Goal: Download file/media

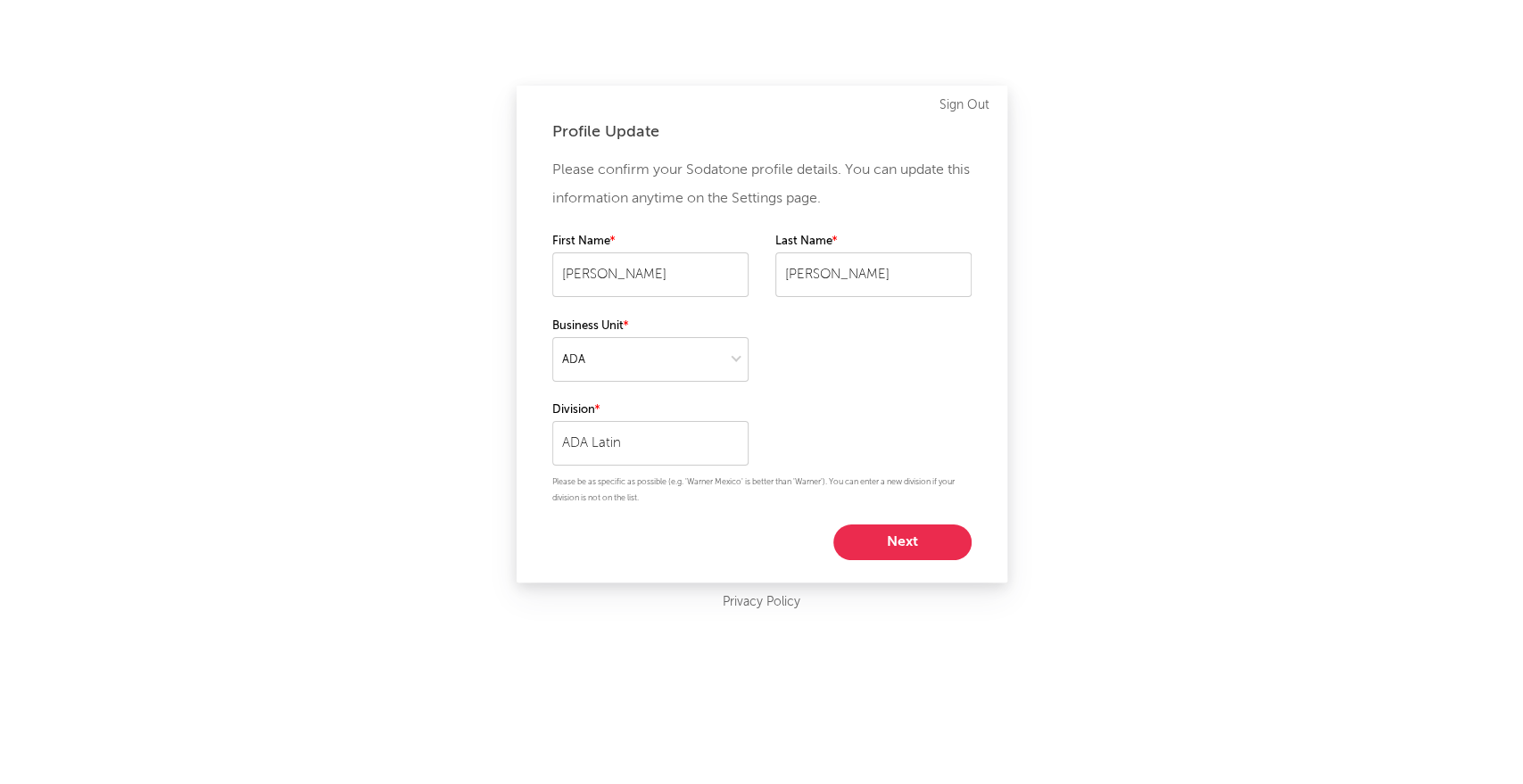
click at [904, 547] on button "Next" at bounding box center [903, 542] width 139 height 36
select select "other"
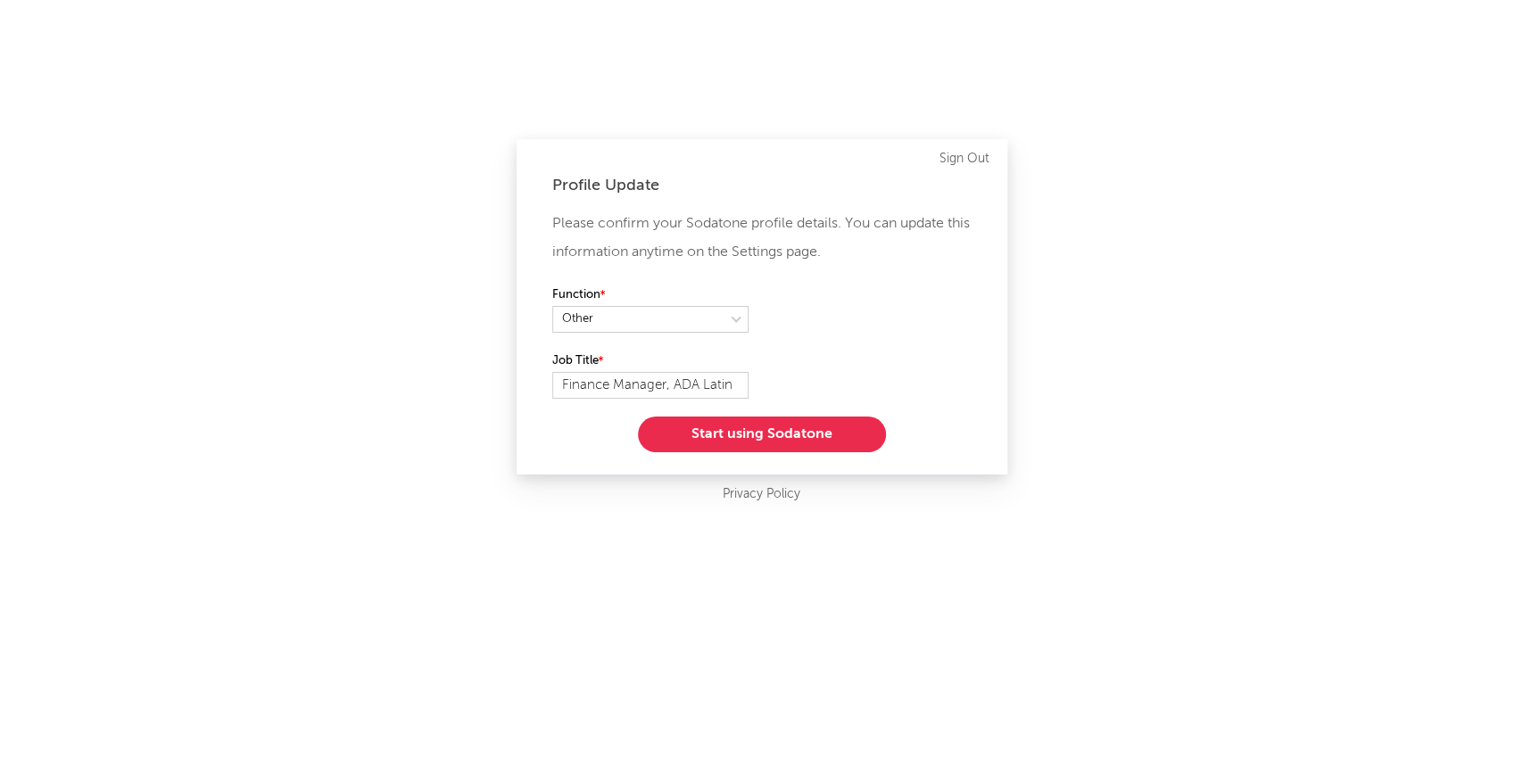
click at [775, 432] on button "Start using Sodatone" at bounding box center [762, 434] width 248 height 36
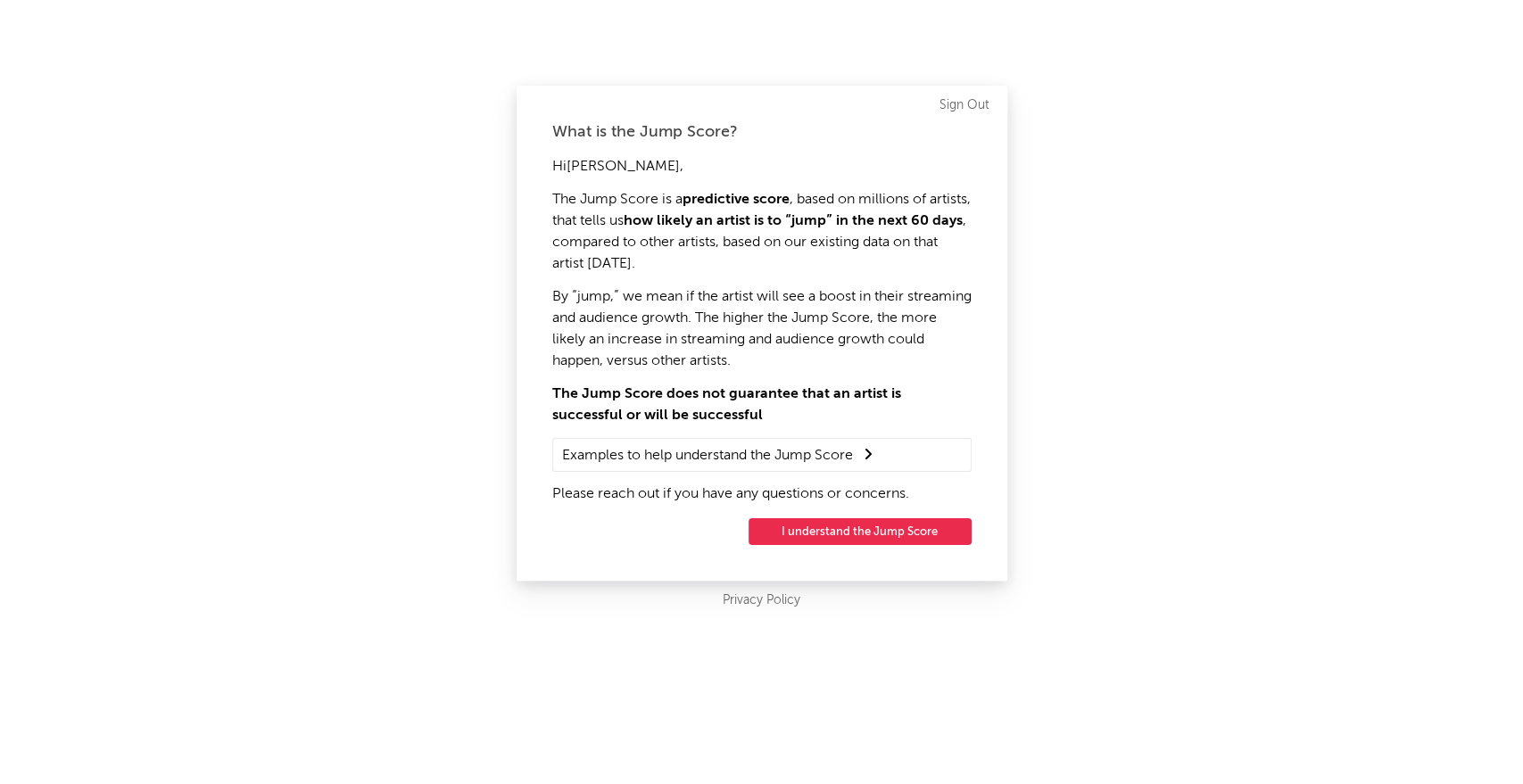
click at [824, 533] on button "I understand the Jump Score" at bounding box center [860, 532] width 223 height 27
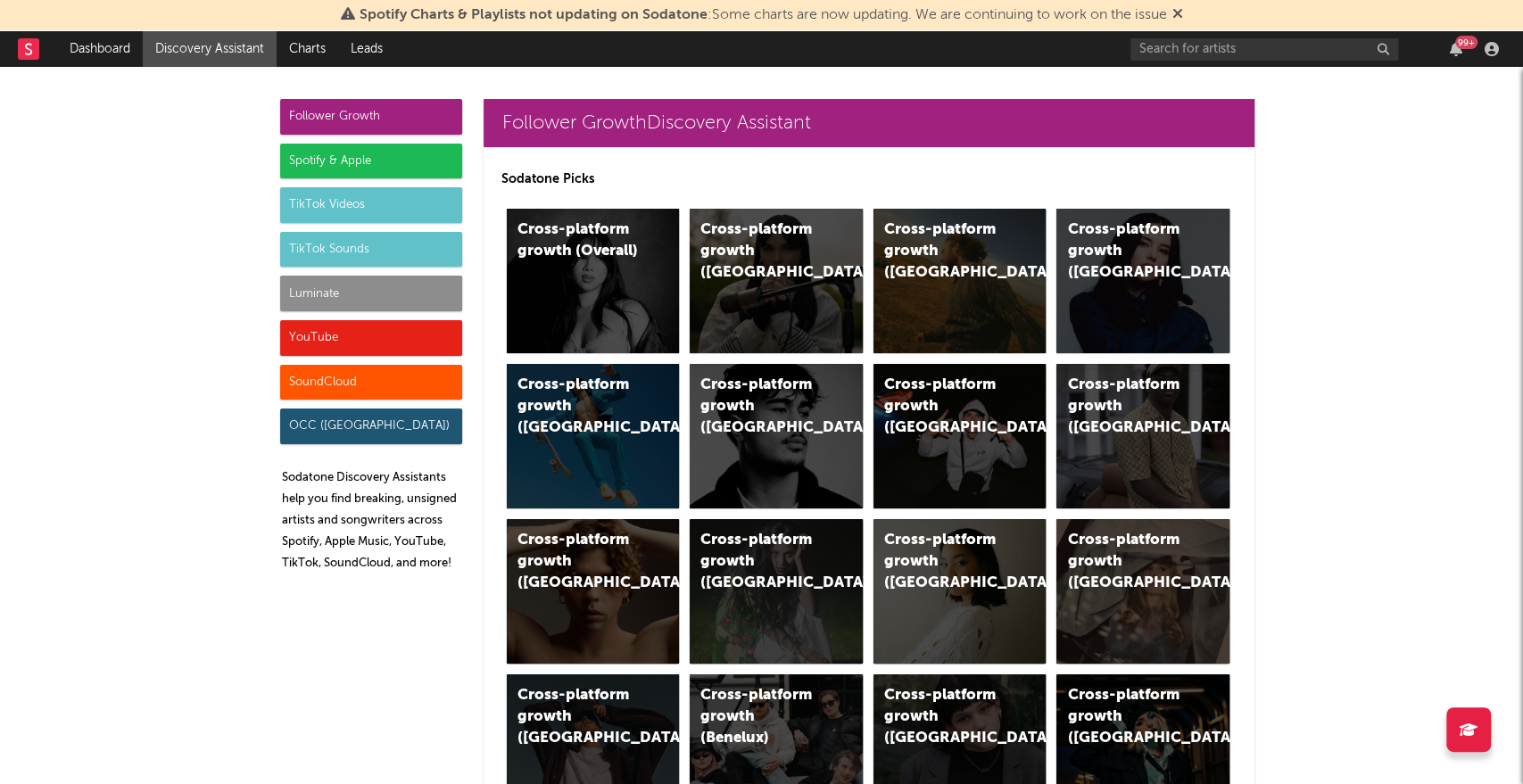
click at [1179, 16] on icon at bounding box center [1178, 13] width 11 height 15
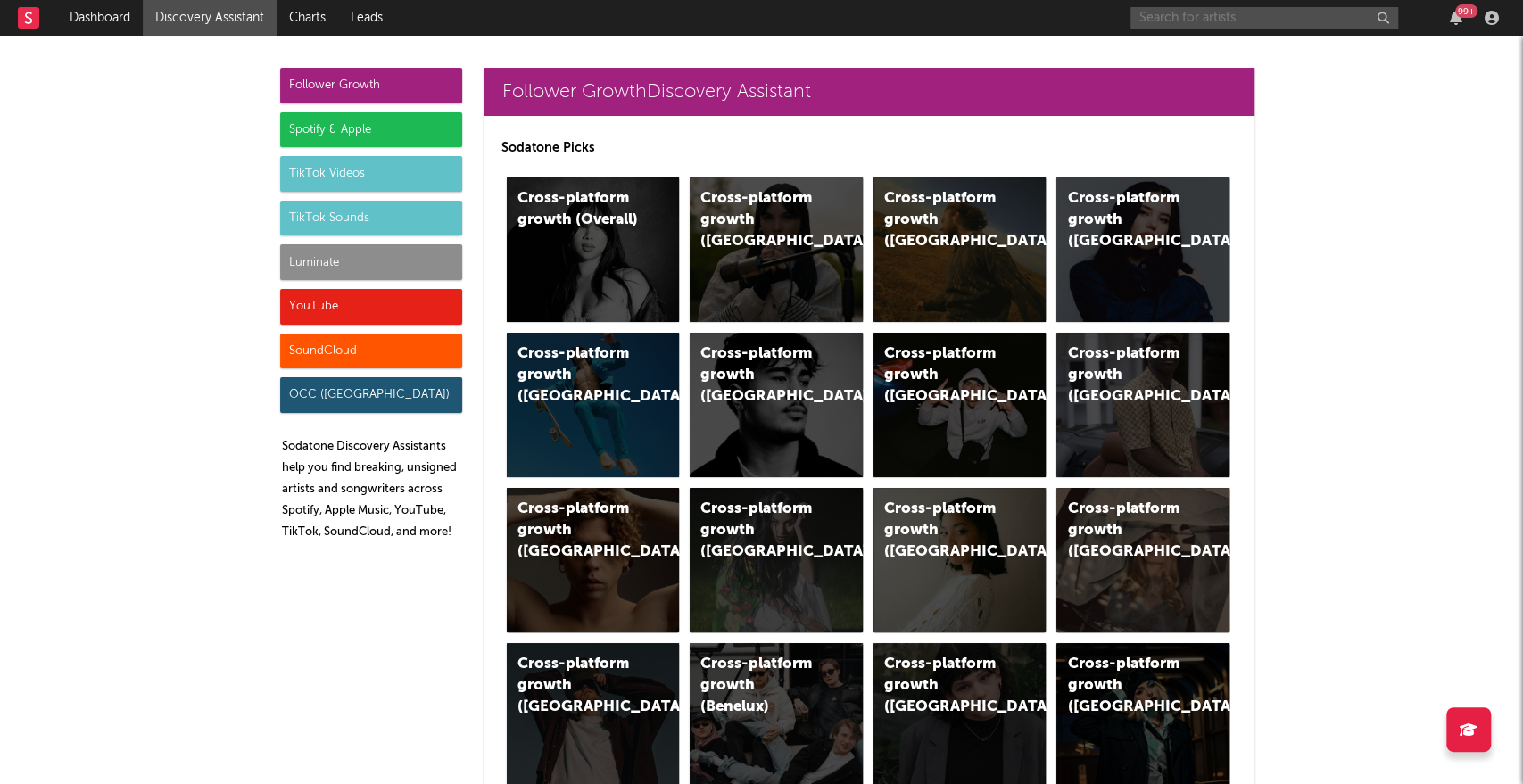
click at [1175, 18] on input "text" at bounding box center [1264, 17] width 268 height 22
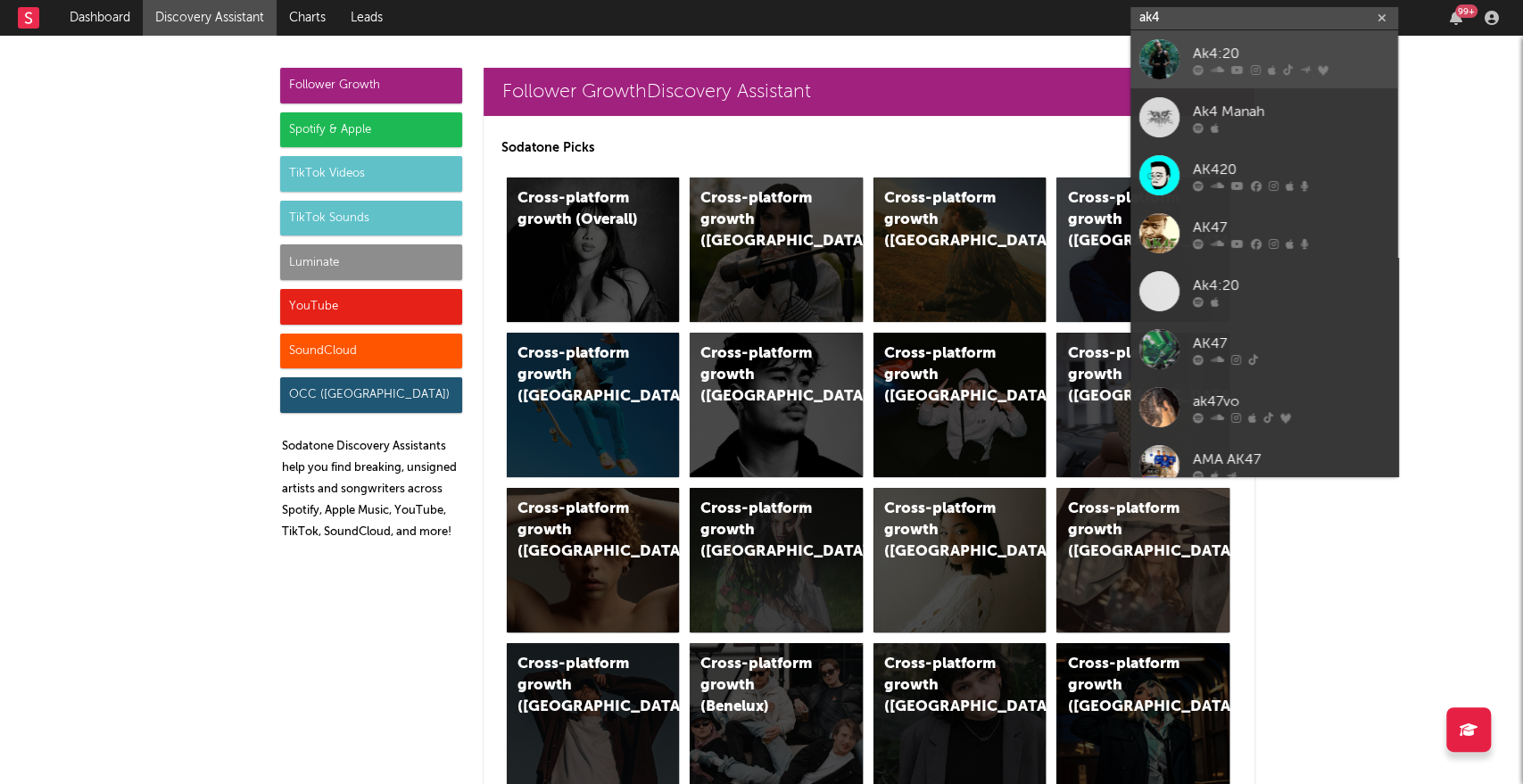
type input "ak4"
click at [1166, 55] on div at bounding box center [1158, 59] width 40 height 40
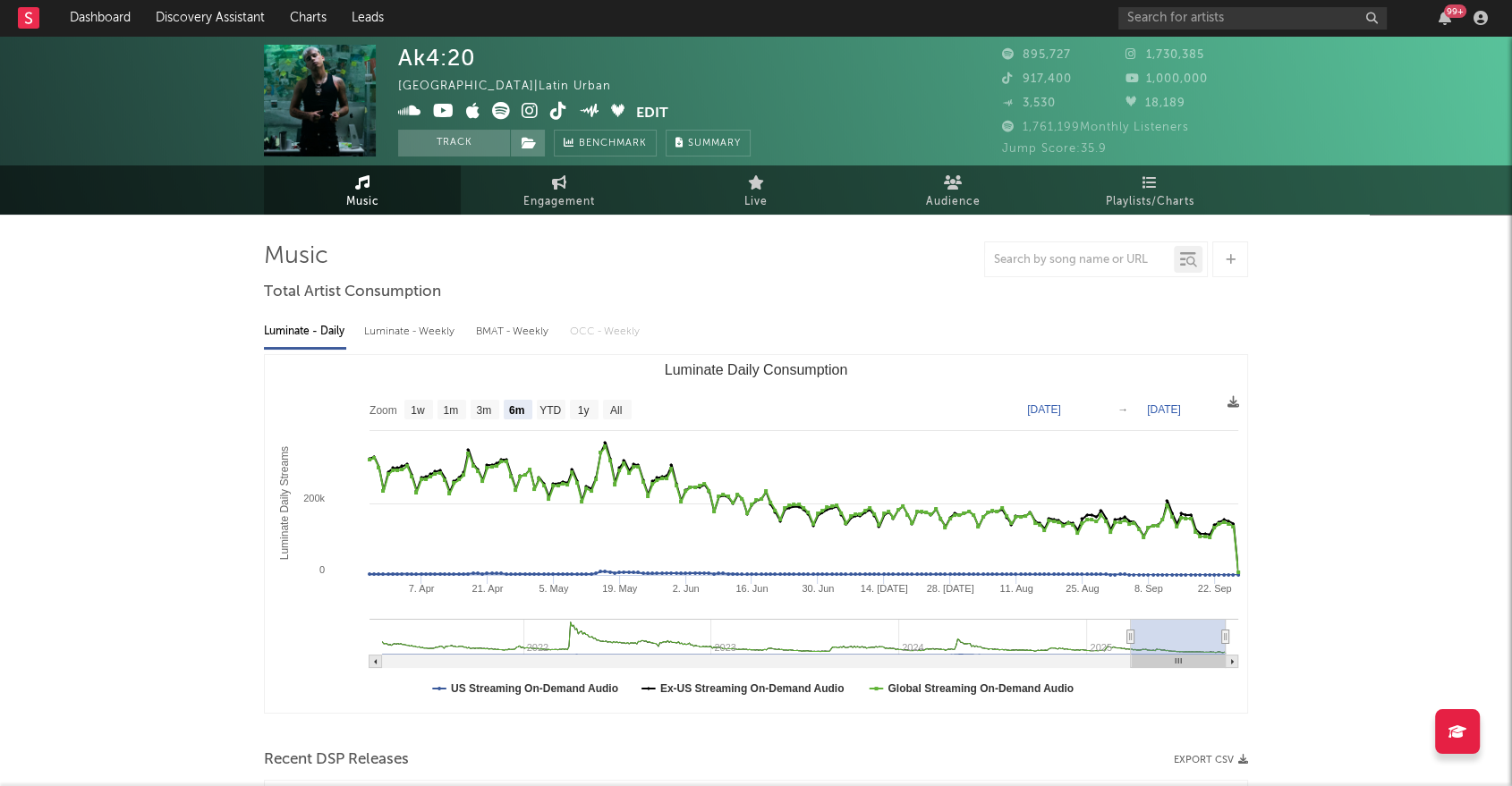
click at [615, 405] on text "All" at bounding box center [616, 410] width 12 height 13
select select "All"
type input "[DATE]"
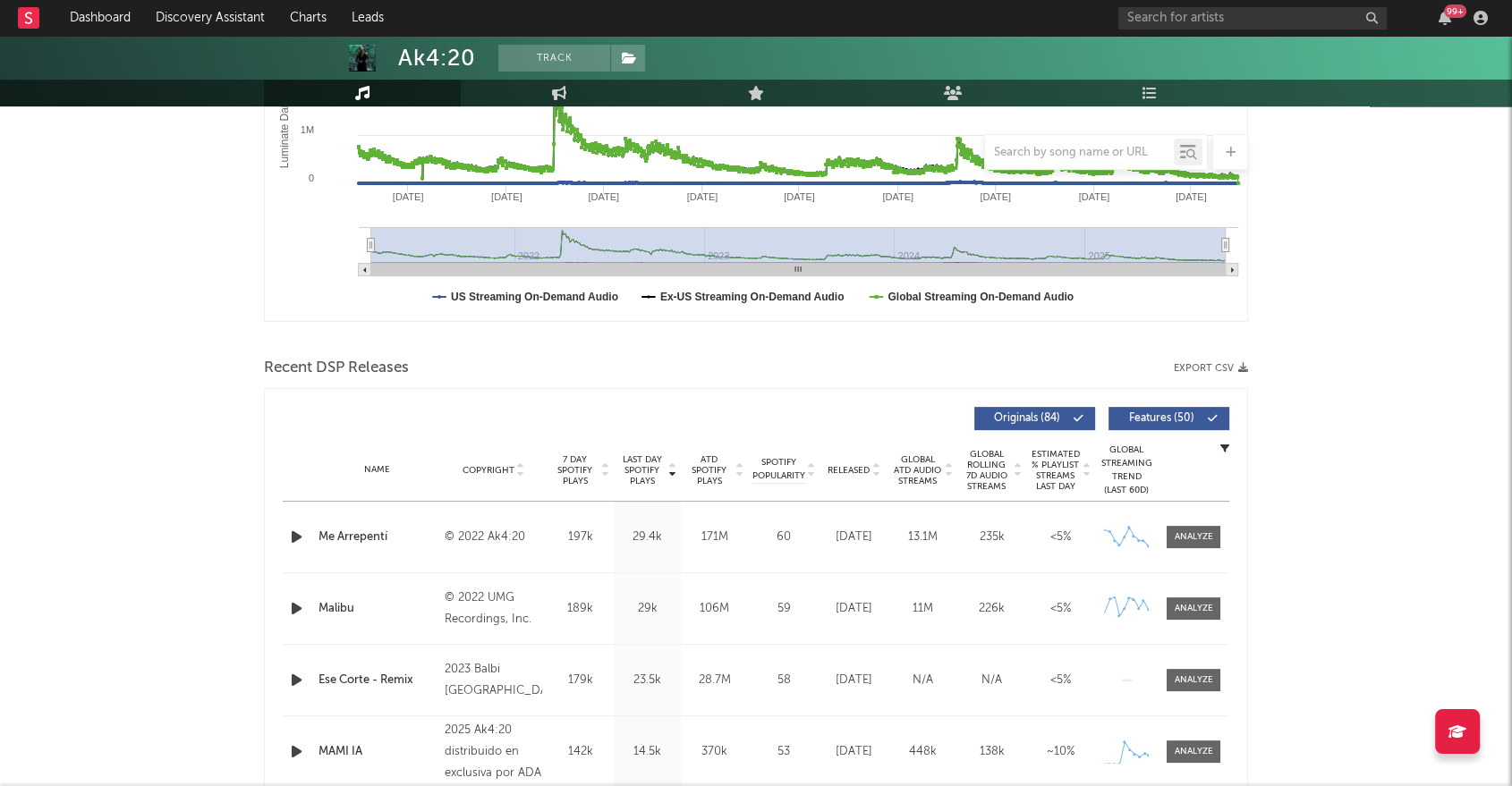
scroll to position [397, 0]
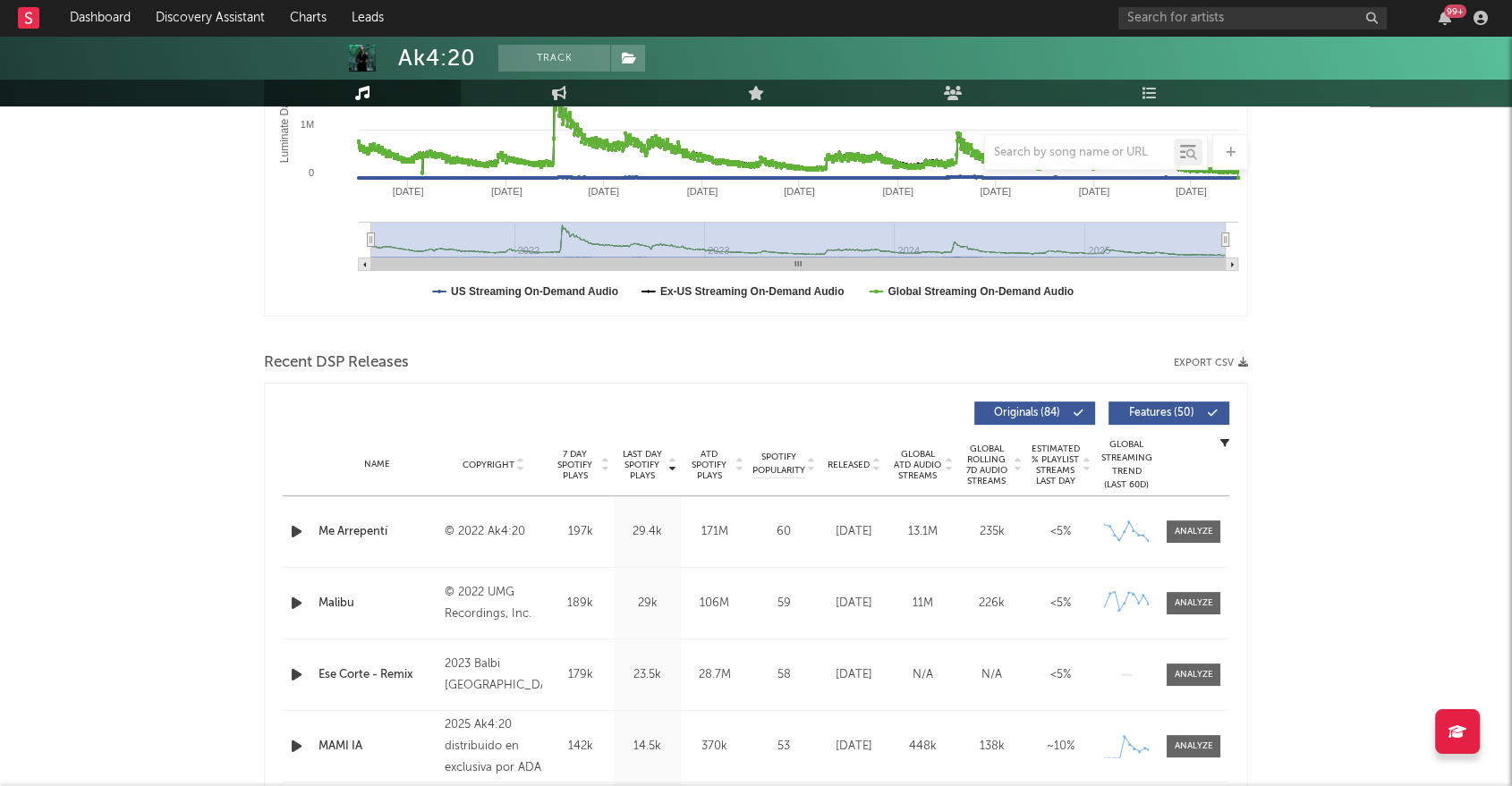
click at [1220, 360] on button "Export CSV" at bounding box center [1211, 362] width 74 height 11
